Goal: Find specific page/section: Find specific page/section

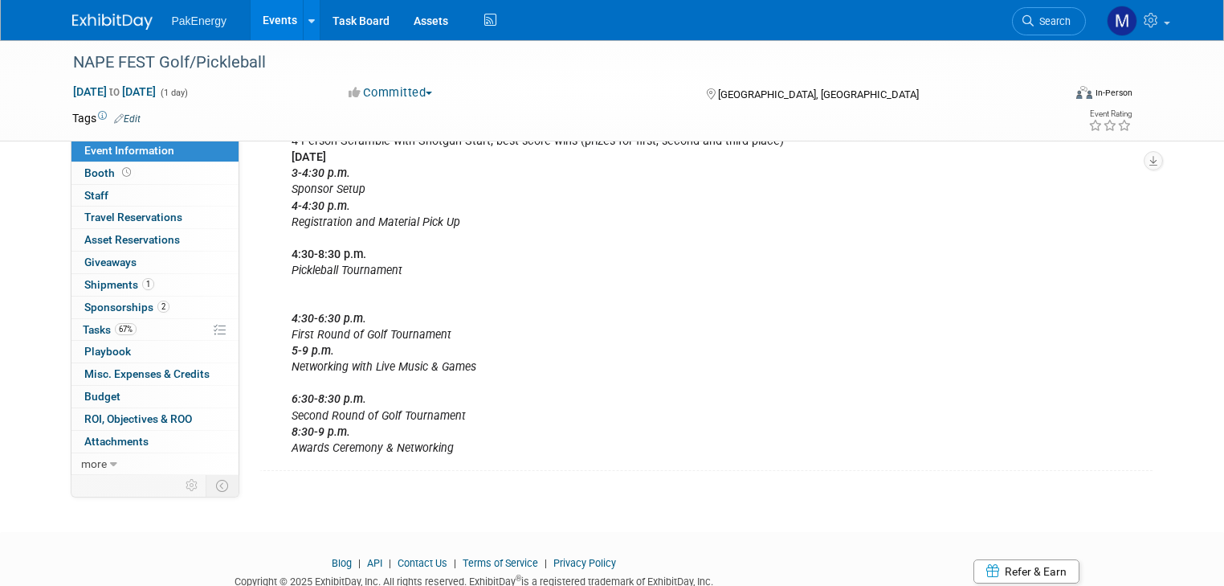
scroll to position [851, 0]
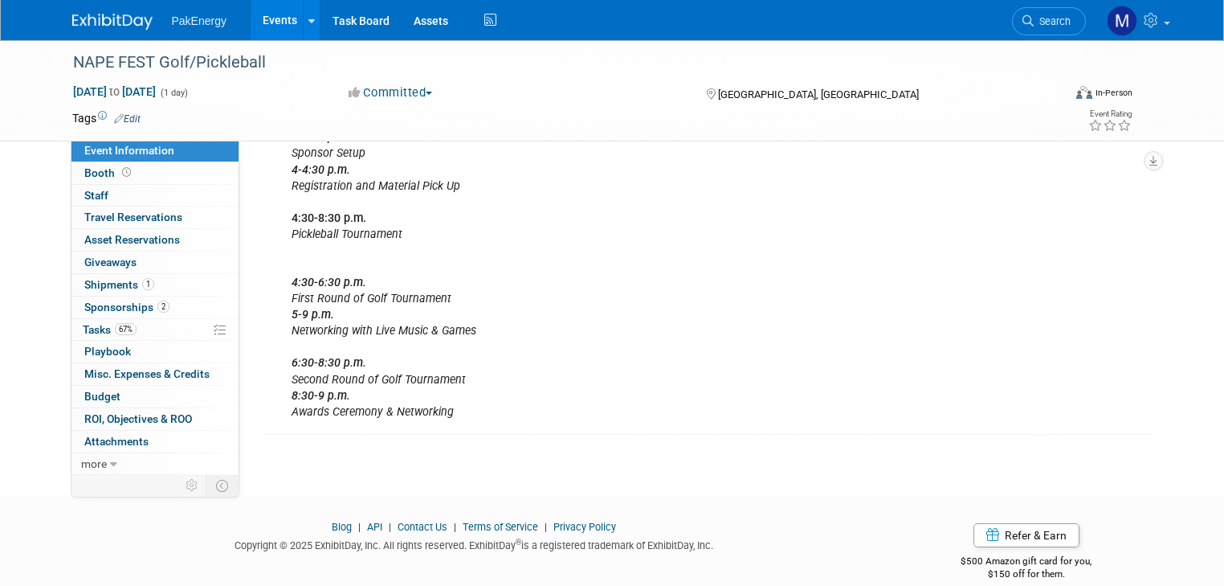
click at [267, 14] on link "Events" at bounding box center [280, 20] width 59 height 40
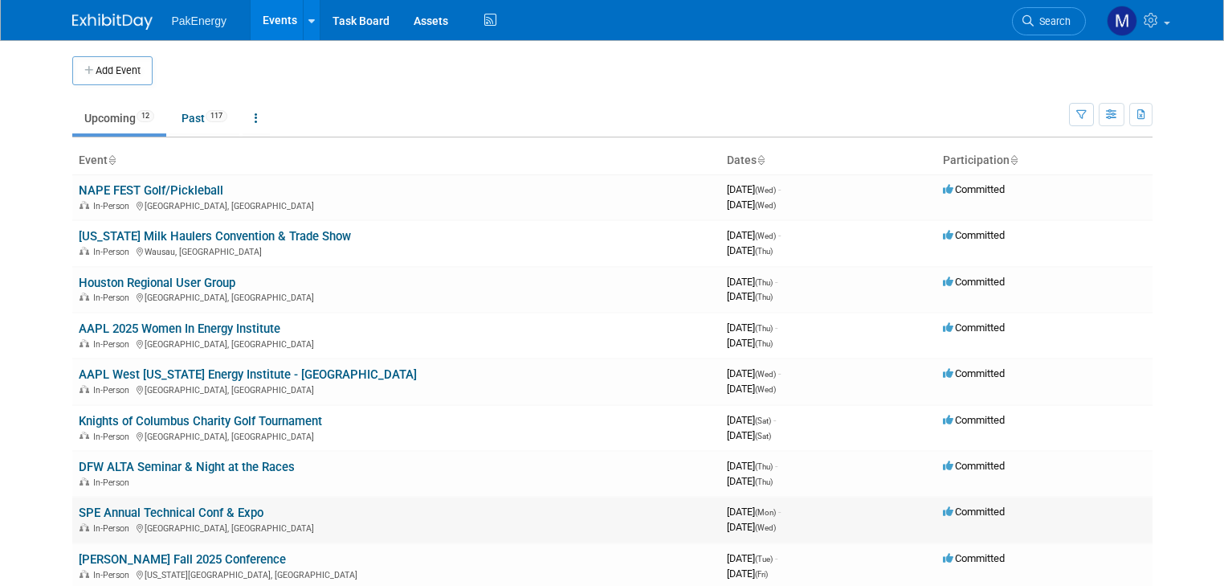
click at [218, 508] on link "SPE Annual Technical Conf & Expo" at bounding box center [171, 512] width 185 height 14
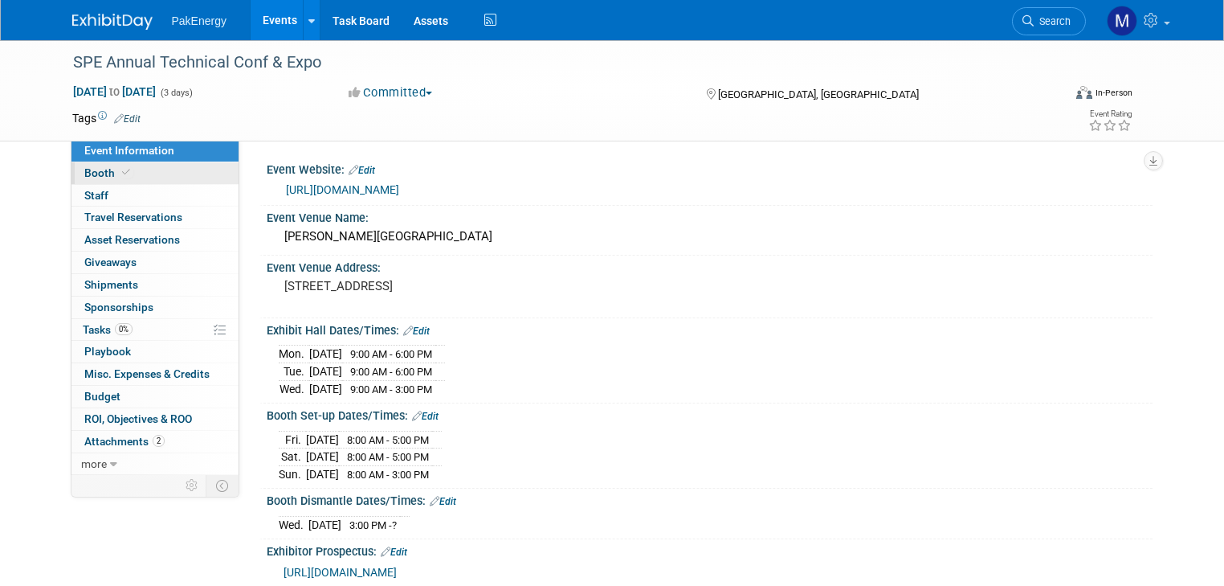
click at [84, 167] on span "Booth" at bounding box center [108, 172] width 49 height 13
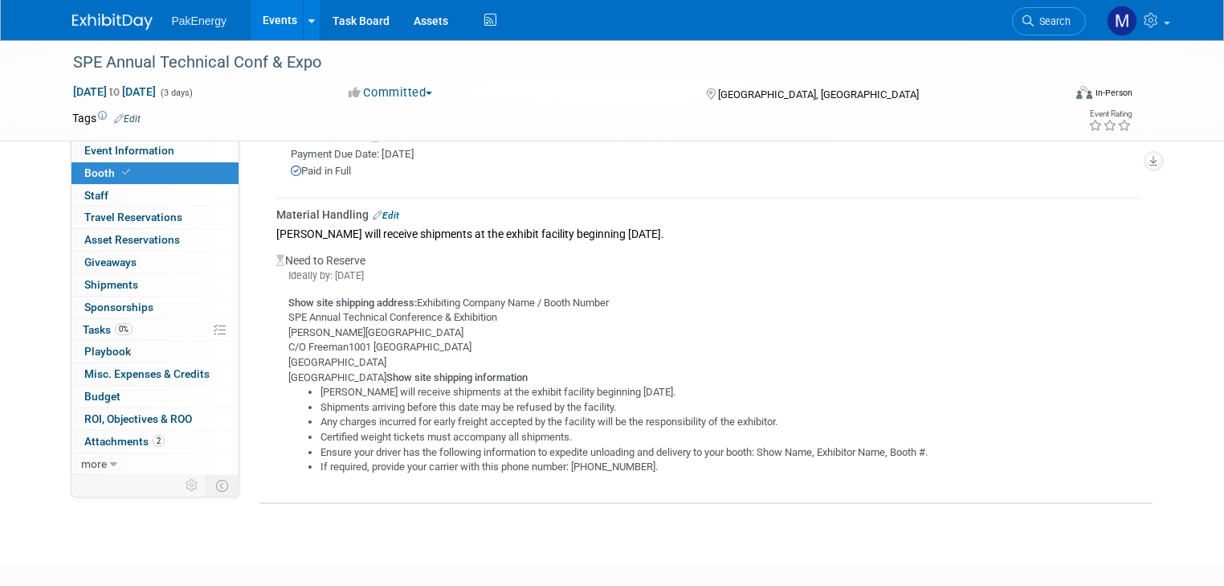
scroll to position [618, 0]
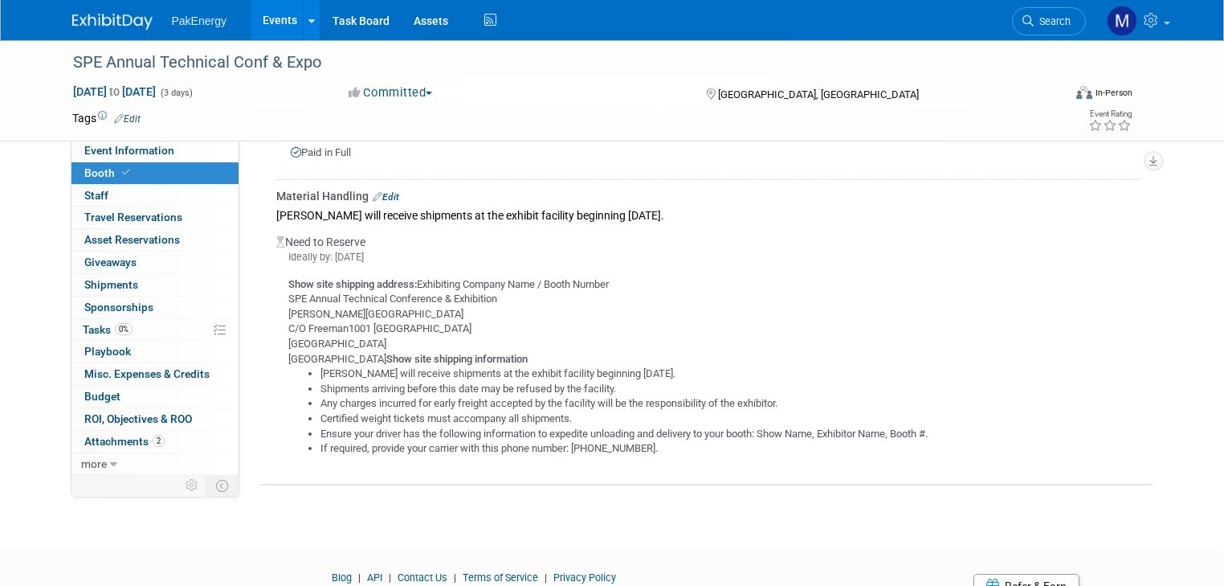
click at [376, 191] on link "Edit" at bounding box center [386, 196] width 27 height 11
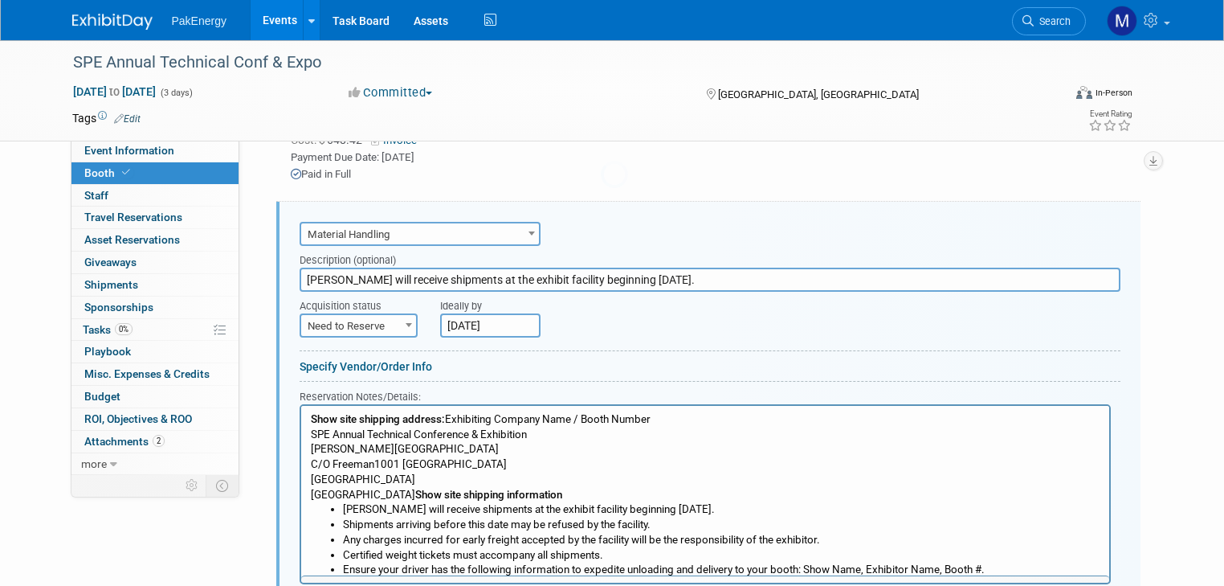
scroll to position [0, 0]
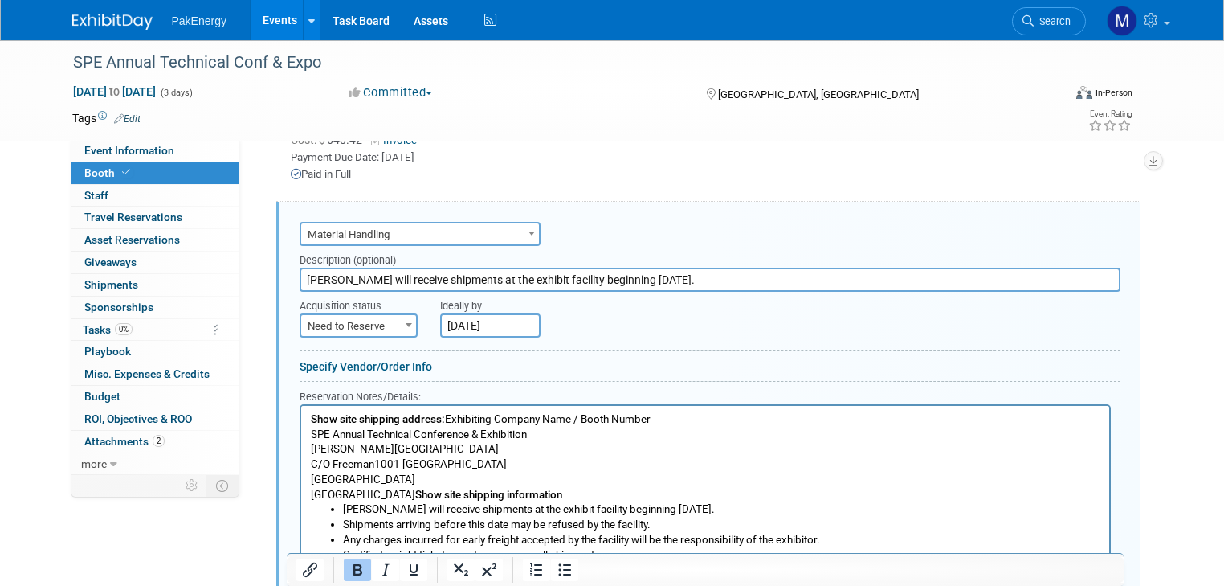
drag, startPoint x: 292, startPoint y: 256, endPoint x: 741, endPoint y: 255, distance: 449.0
click at [741, 267] on input "Freeman will receive shipments at the exhibit facility beginning October 17, 20…" at bounding box center [710, 279] width 821 height 24
click at [89, 149] on span "Event Information" at bounding box center [129, 150] width 90 height 13
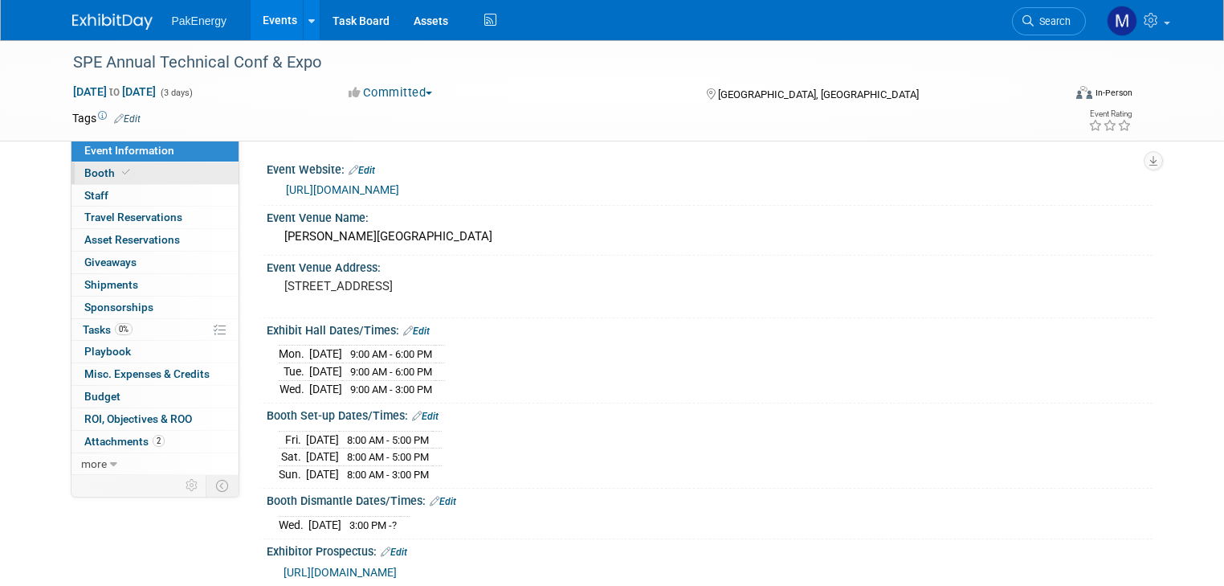
click at [86, 165] on link "Booth" at bounding box center [154, 173] width 167 height 22
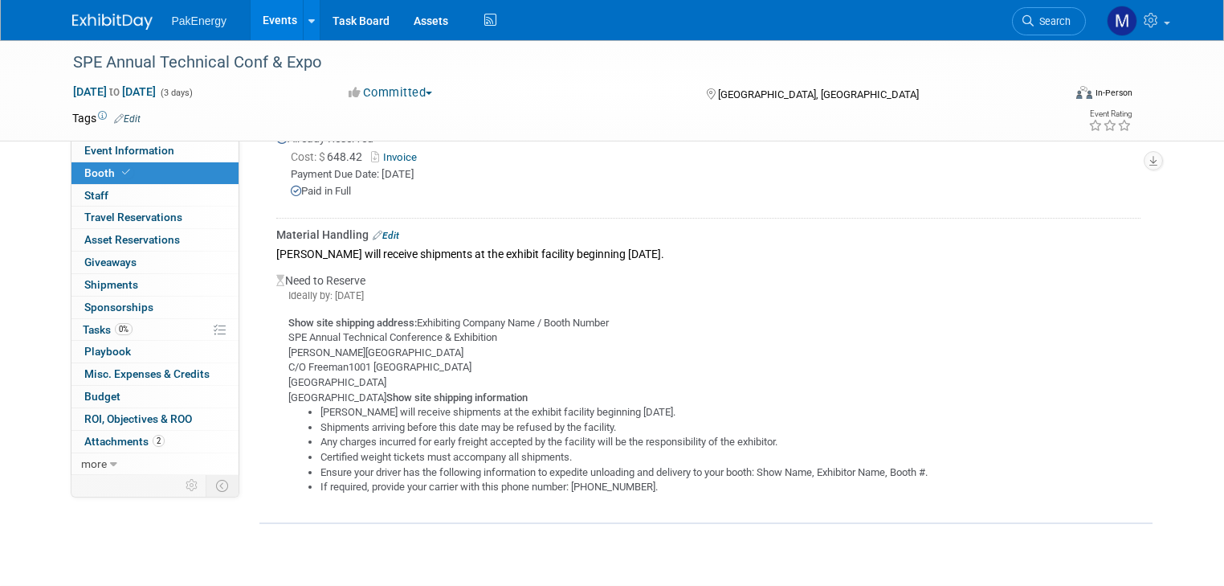
scroll to position [585, 0]
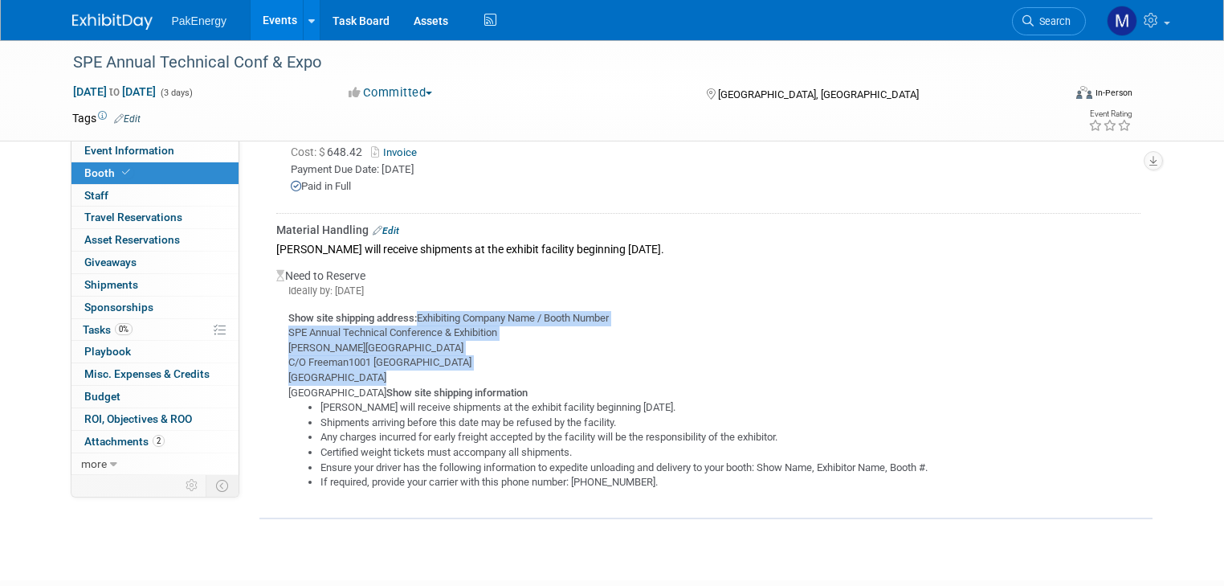
drag, startPoint x: 406, startPoint y: 296, endPoint x: 517, endPoint y: 353, distance: 125.0
click at [517, 353] on div "Show site shipping address: Exhibiting Company Name / Booth Number SPE Annual T…" at bounding box center [708, 394] width 864 height 192
copy div "Exhibiting Company Name / Booth Number SPE Annual Technical Conference & Exhibi…"
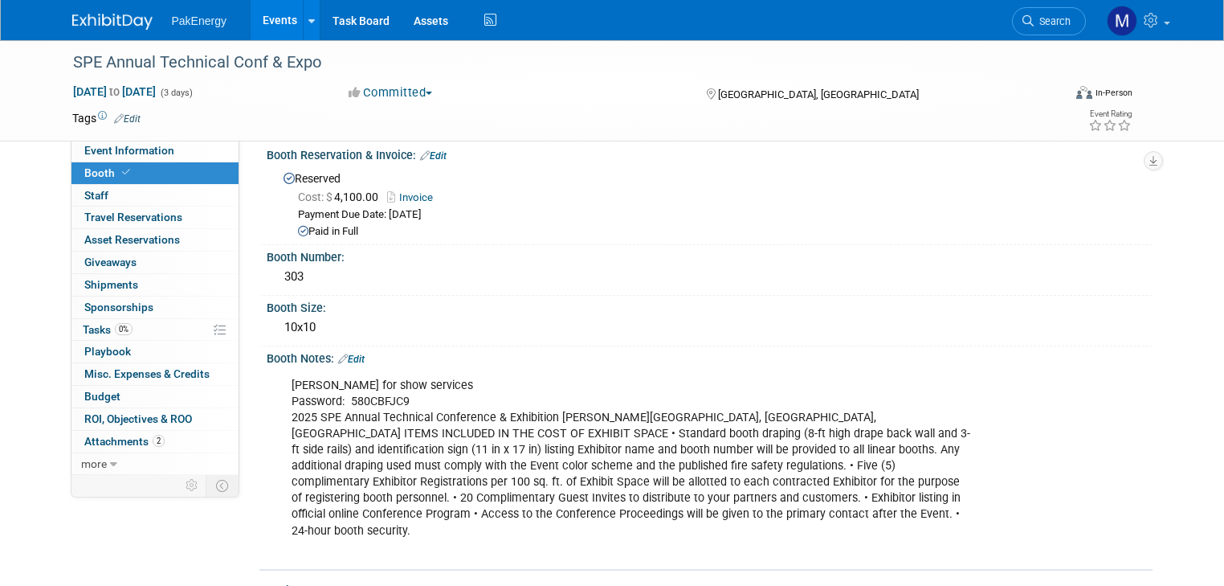
scroll to position [13, 0]
